Goal: Information Seeking & Learning: Learn about a topic

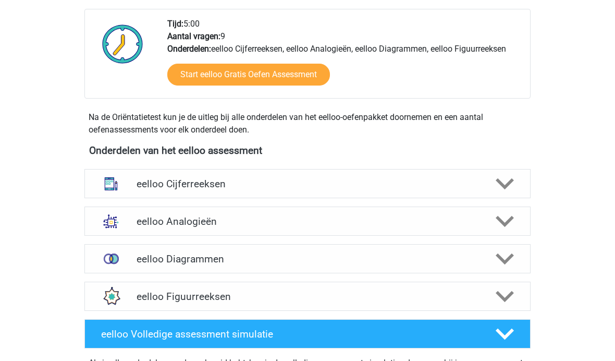
click at [137, 289] on div "eelloo Figuurreeksen" at bounding box center [307, 296] width 446 height 29
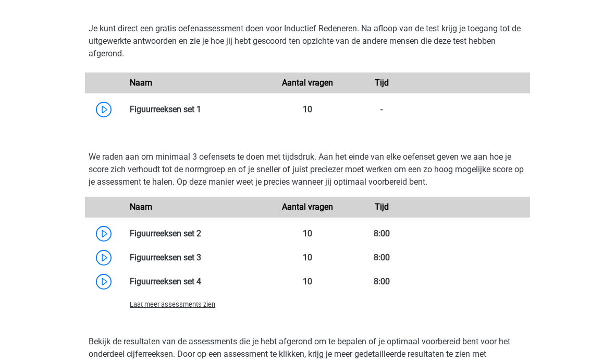
scroll to position [623, 0]
click at [201, 110] on link at bounding box center [201, 109] width 0 height 10
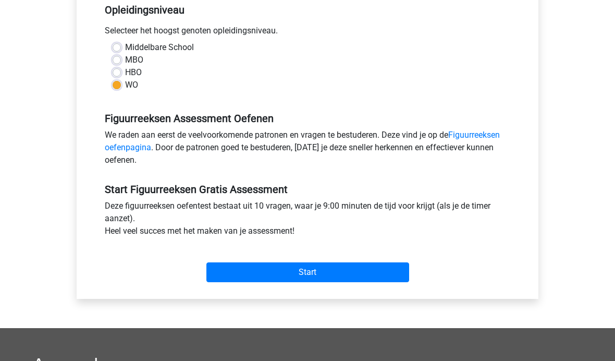
scroll to position [221, 0]
click at [246, 275] on input "Start" at bounding box center [308, 272] width 203 height 20
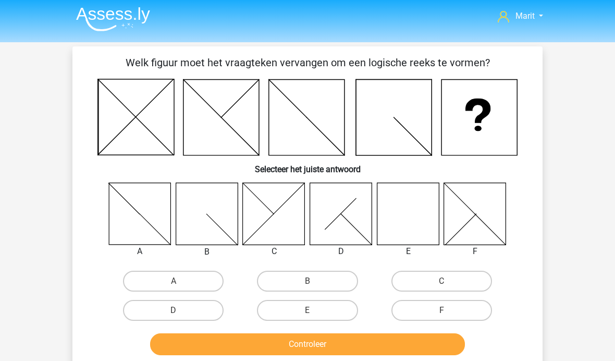
scroll to position [2, 0]
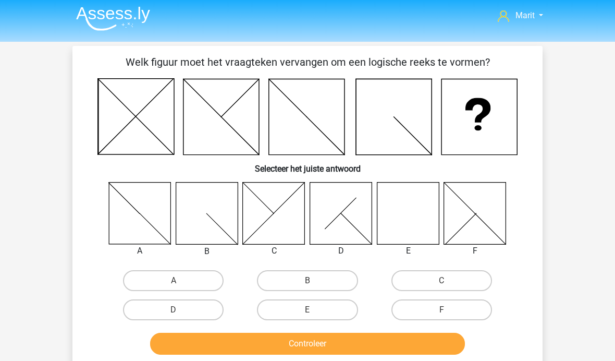
click at [286, 275] on label "B" at bounding box center [307, 280] width 101 height 21
click at [308, 281] on input "B" at bounding box center [311, 284] width 7 height 7
radio input "true"
click at [253, 346] on button "Controleer" at bounding box center [308, 344] width 316 height 22
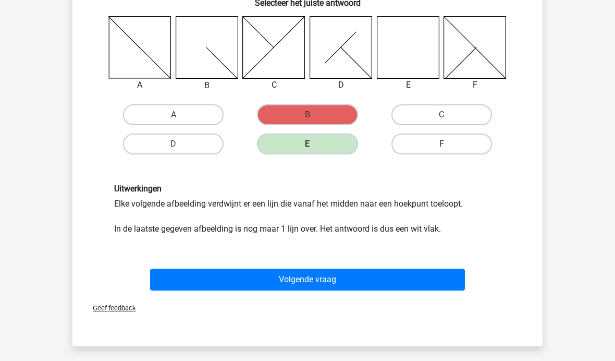
scroll to position [175, 0]
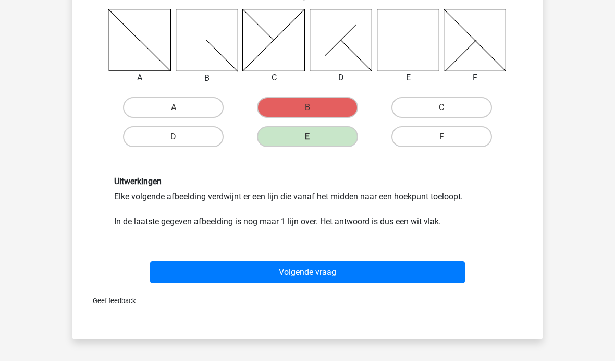
click at [179, 271] on button "Volgende vraag" at bounding box center [308, 272] width 316 height 22
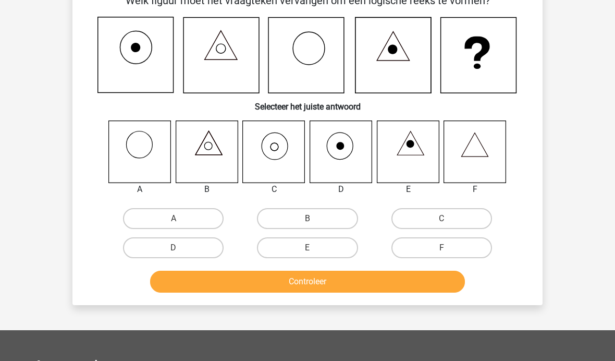
scroll to position [48, 0]
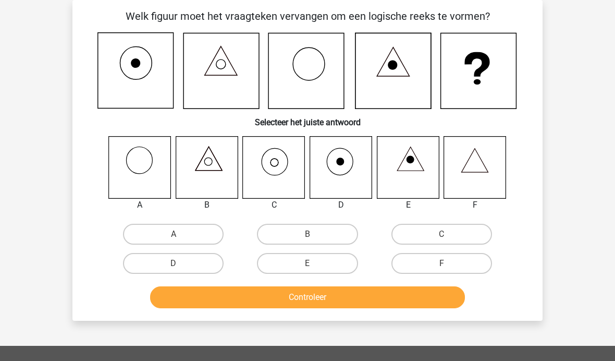
click at [284, 237] on label "B" at bounding box center [307, 234] width 101 height 21
click at [308, 237] on input "B" at bounding box center [311, 237] width 7 height 7
radio input "true"
click at [271, 296] on button "Controleer" at bounding box center [308, 297] width 316 height 22
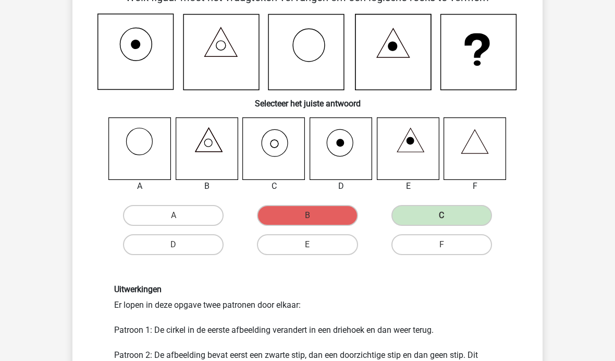
scroll to position [77, 0]
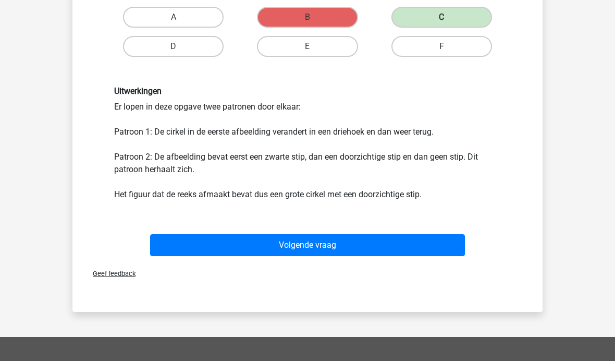
click at [201, 243] on button "Volgende vraag" at bounding box center [308, 246] width 316 height 22
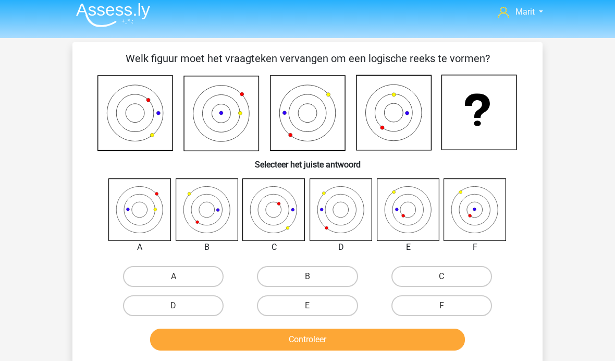
scroll to position [0, 0]
